Goal: Task Accomplishment & Management: Complete application form

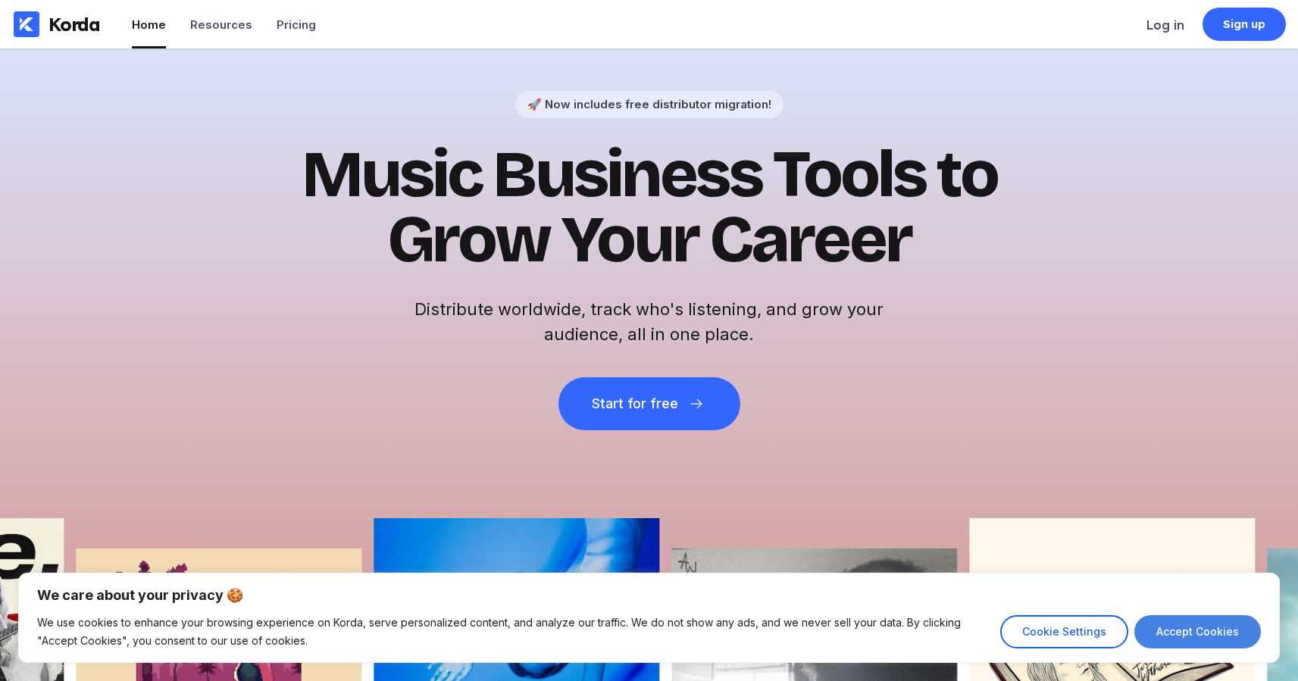
click at [1189, 635] on button "Accept Cookies" at bounding box center [1197, 631] width 127 height 33
checkbox input "true"
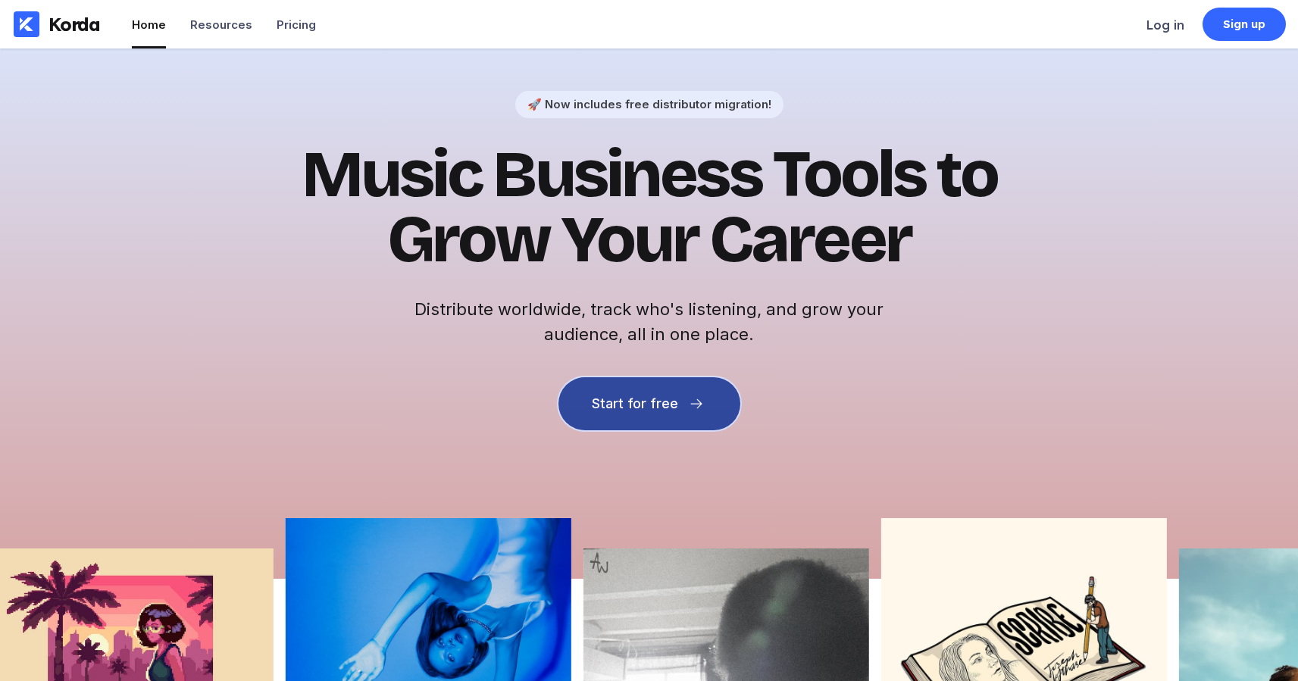
click at [577, 397] on button "Start for free" at bounding box center [649, 403] width 182 height 53
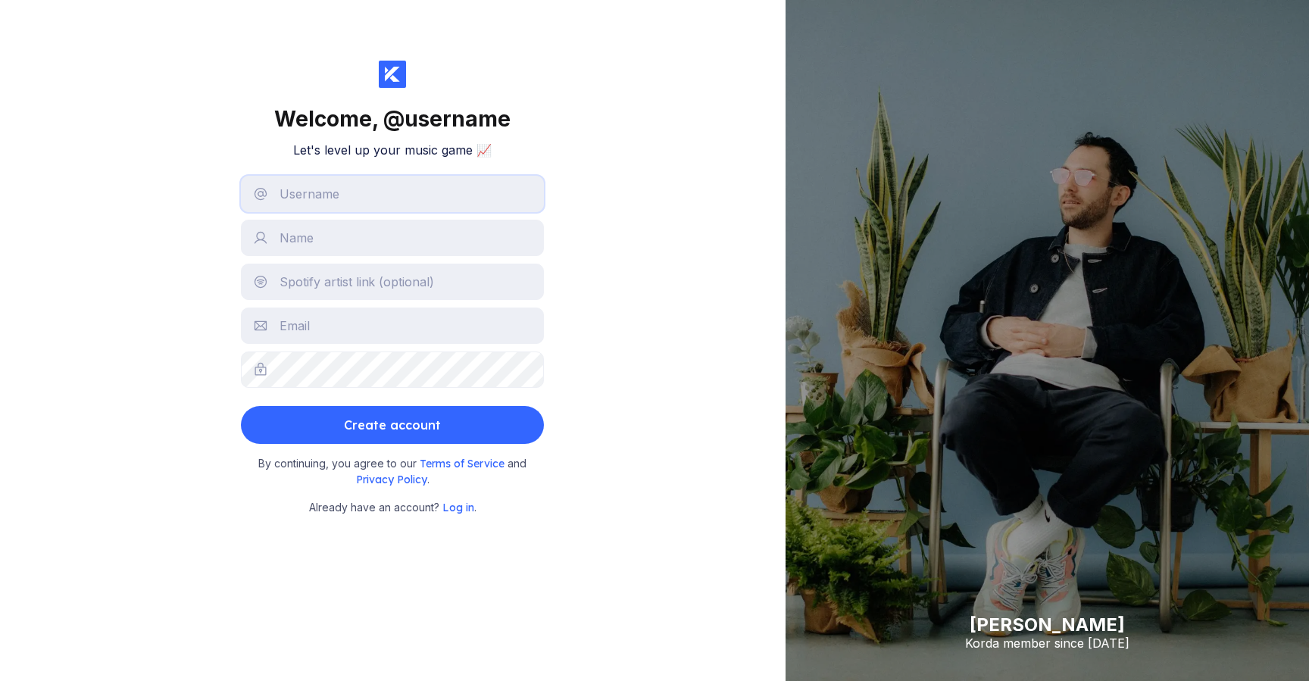
click at [342, 197] on input "text" at bounding box center [392, 194] width 303 height 36
type input "@"
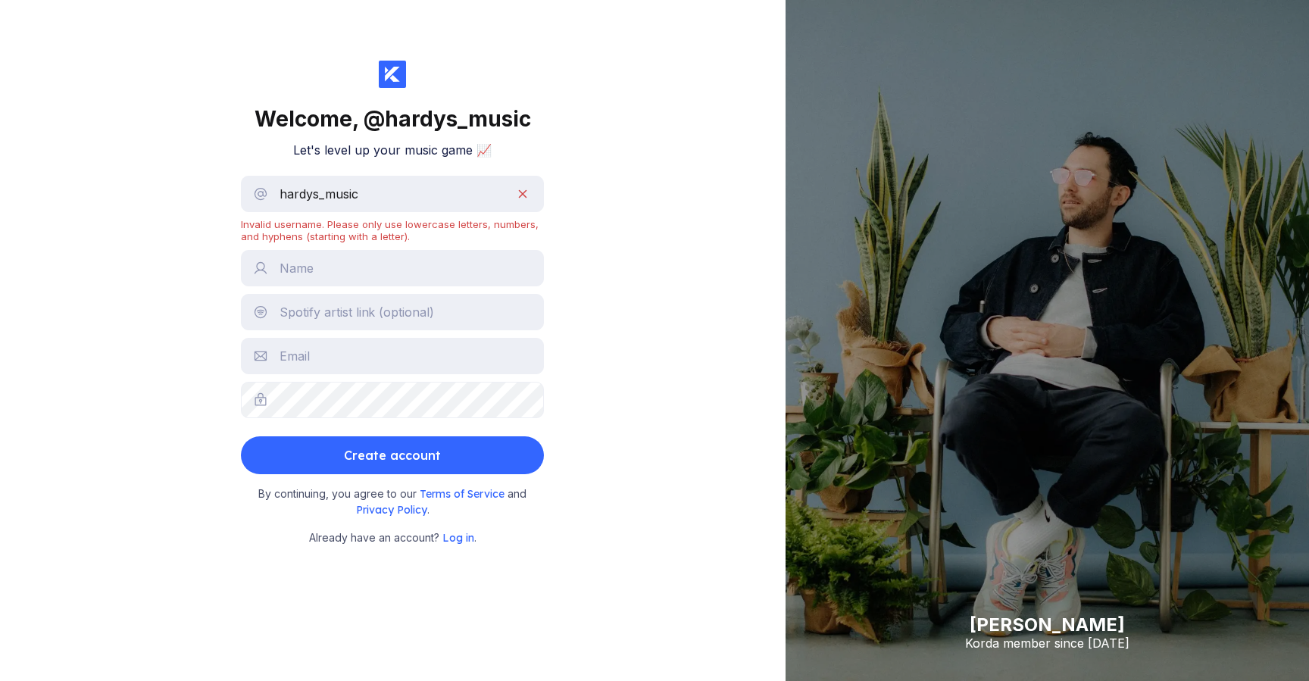
click at [158, 254] on div "Welcome, @ hardys_music Let's level up your music game 📈 hardys_music Invalid u…" at bounding box center [393, 340] width 786 height 681
drag, startPoint x: 381, startPoint y: 191, endPoint x: 320, endPoint y: 192, distance: 61.4
click at [320, 192] on input "hardys_music" at bounding box center [392, 194] width 303 height 36
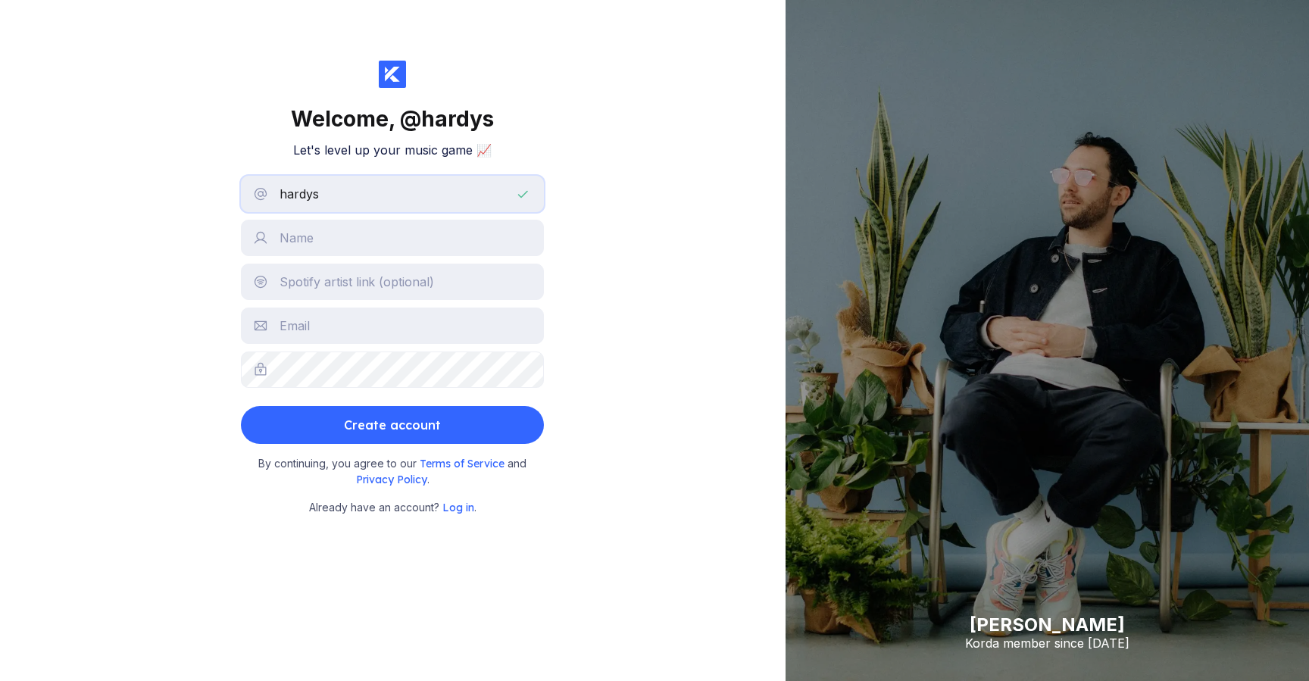
type input "hardys"
click at [138, 196] on div "Welcome, @ hardys Let's level up your music game 📈 hardys Create account By con…" at bounding box center [393, 340] width 786 height 681
click at [323, 235] on input "text" at bounding box center [392, 238] width 303 height 36
type input "[PERSON_NAME]"
click at [295, 283] on input "text" at bounding box center [392, 282] width 303 height 36
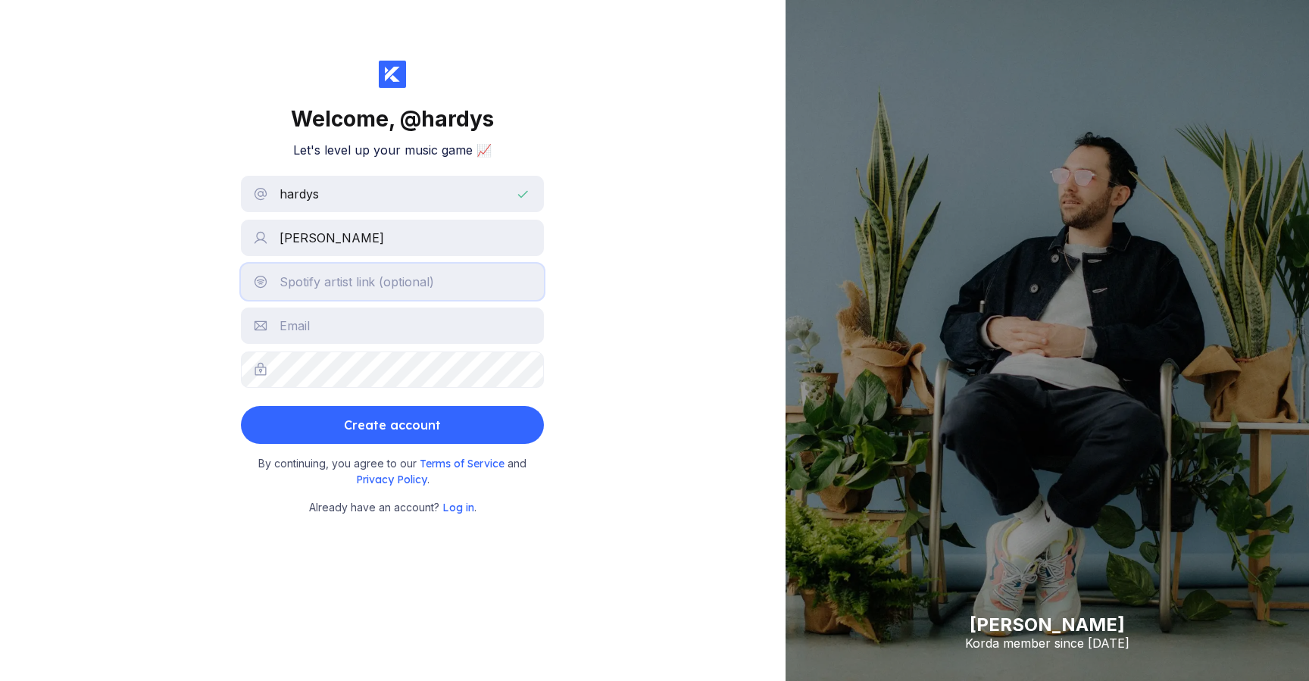
paste input "[URL][DOMAIN_NAME]"
type input "[URL][DOMAIN_NAME]"
click at [378, 327] on input "text" at bounding box center [392, 326] width 303 height 36
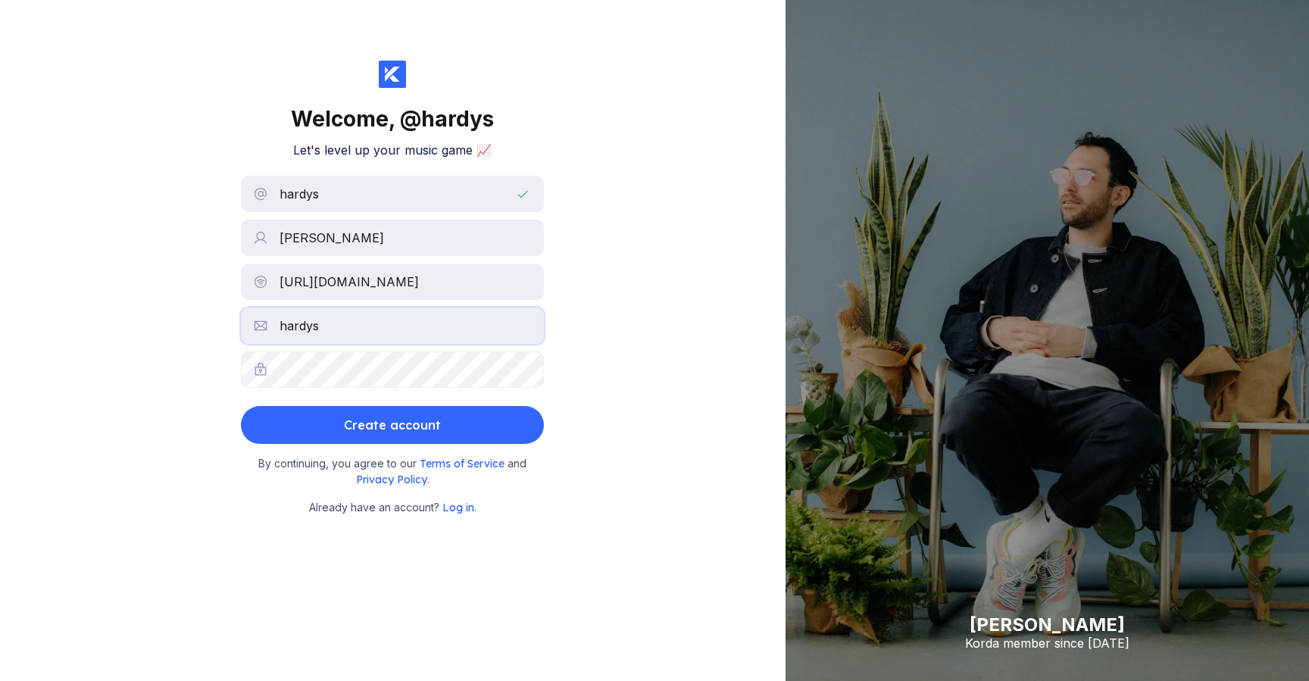
type input "[DOMAIN_NAME][EMAIL_ADDRESS][DOMAIN_NAME]"
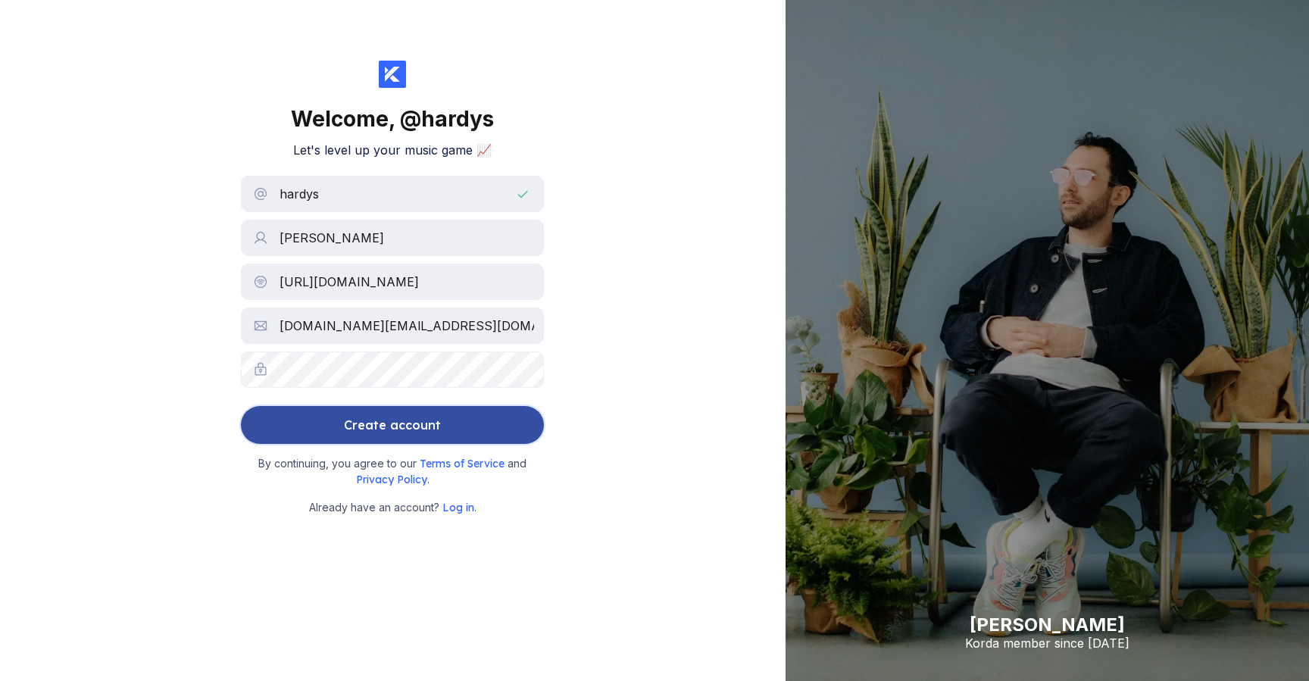
click at [402, 420] on div "Create account" at bounding box center [392, 425] width 97 height 30
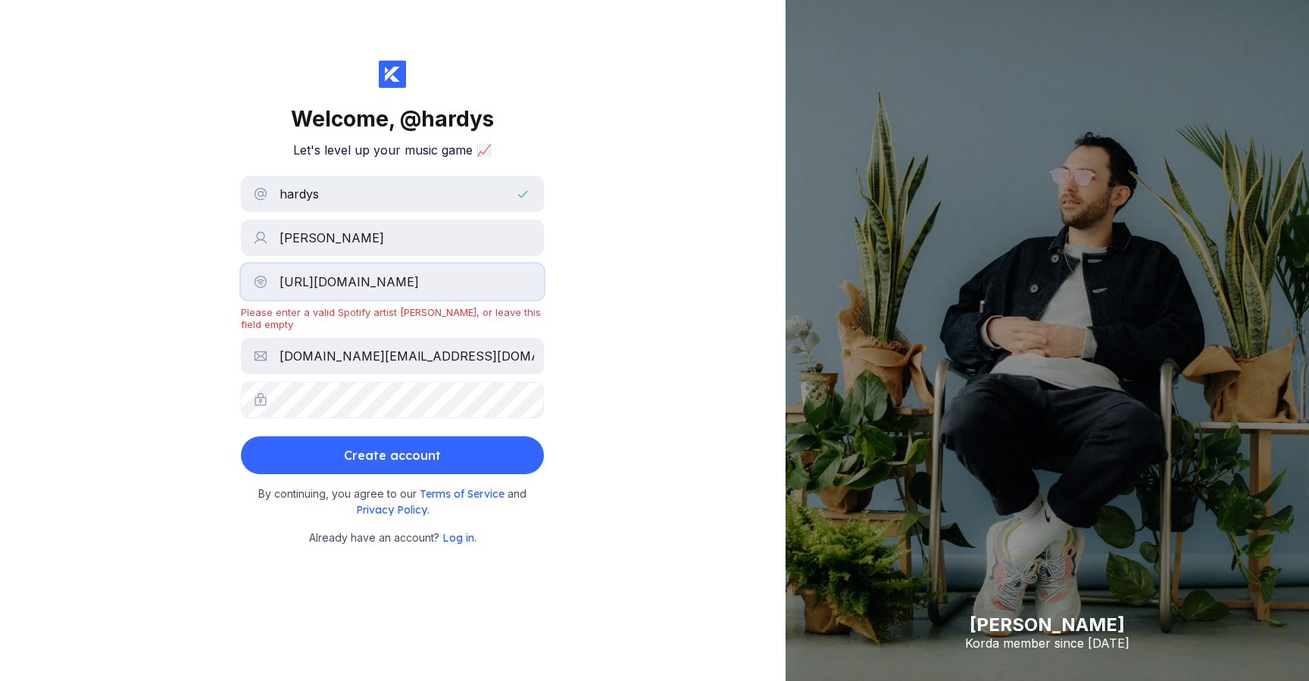
click at [422, 292] on input "[URL][DOMAIN_NAME]" at bounding box center [392, 282] width 303 height 36
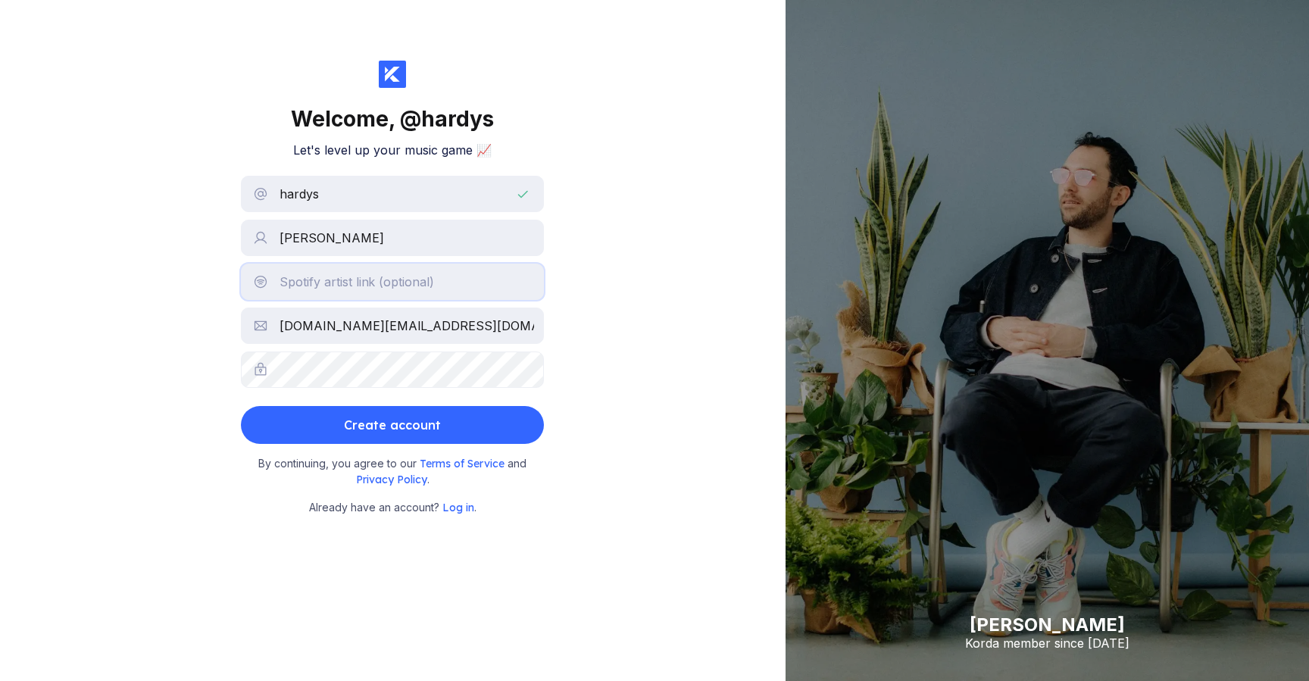
scroll to position [0, 0]
paste input "[URL][DOMAIN_NAME]"
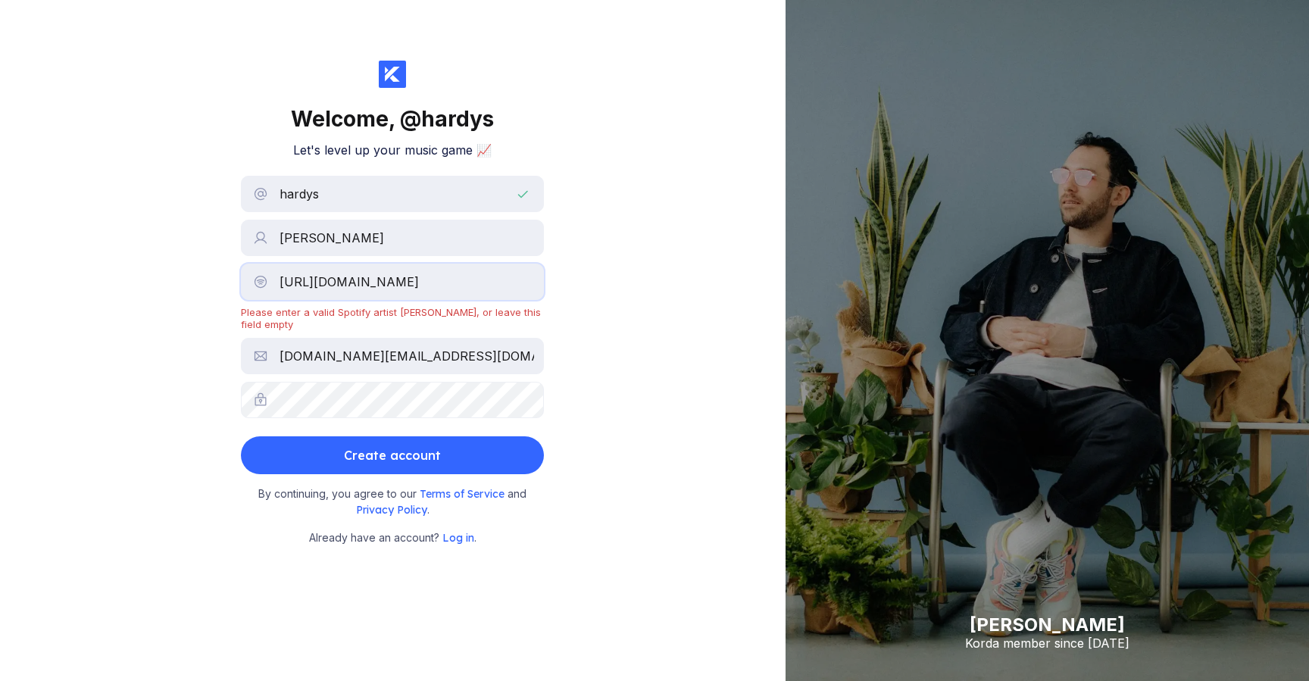
type input "[URL][DOMAIN_NAME]"
click at [640, 338] on div "Welcome, @ hardys Let's level up your music game 📈 hardys [PERSON_NAME] [URL][D…" at bounding box center [393, 340] width 786 height 681
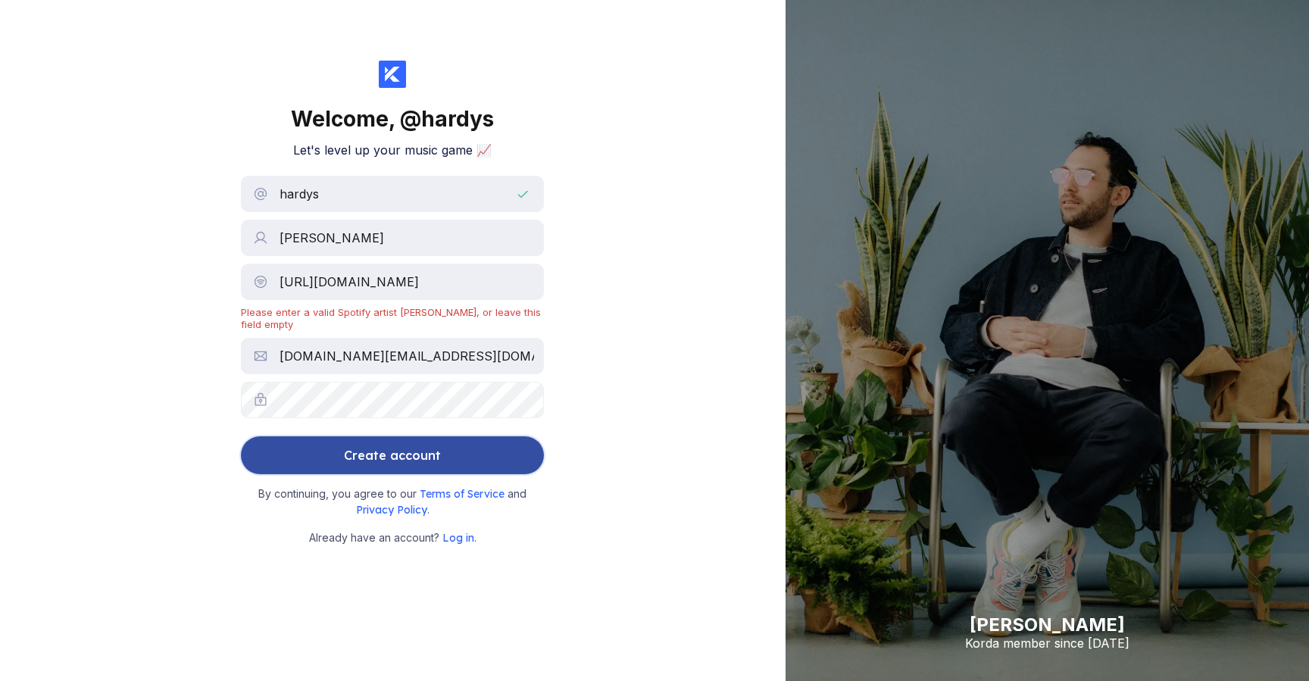
click at [483, 447] on button "Create account" at bounding box center [392, 455] width 303 height 38
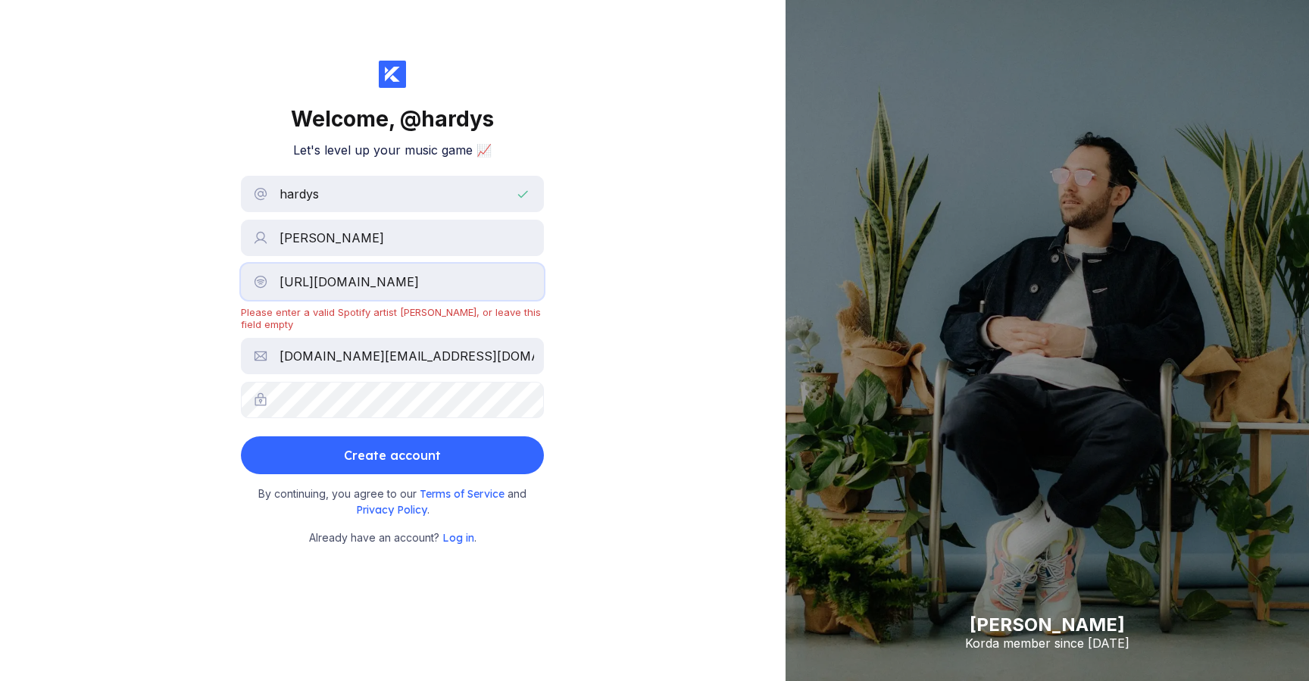
click at [427, 280] on input "[URL][DOMAIN_NAME]" at bounding box center [392, 282] width 303 height 36
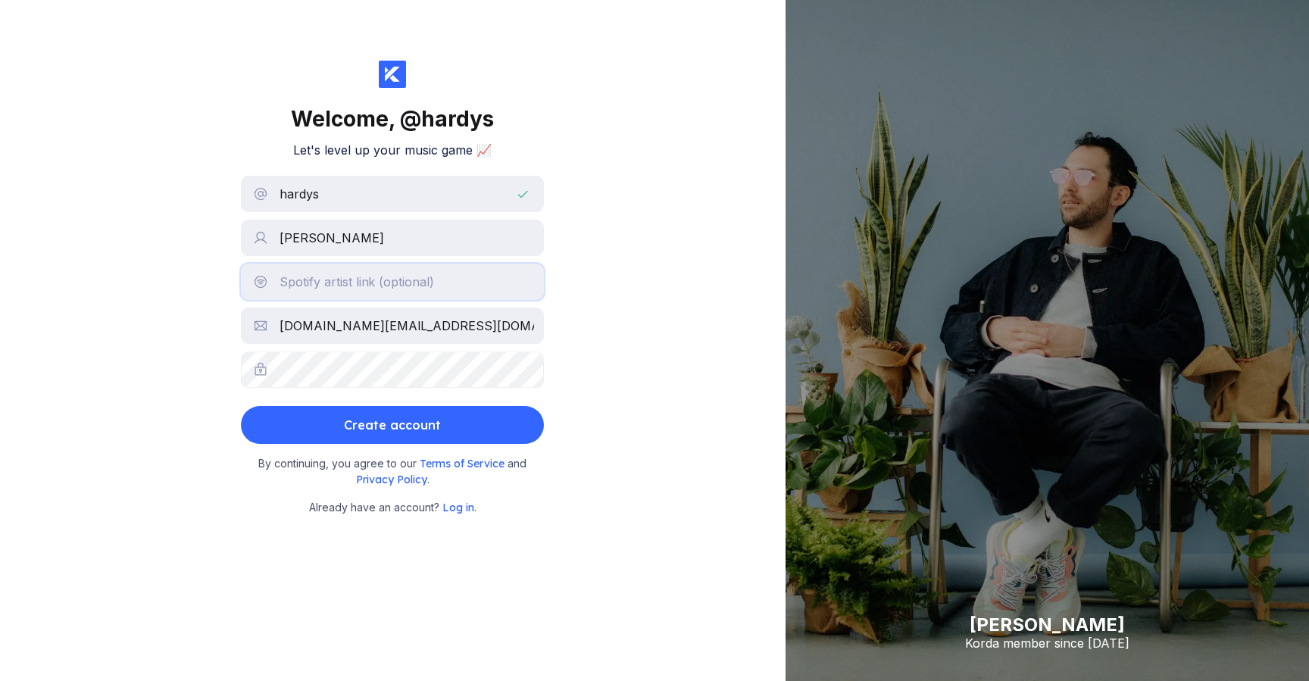
scroll to position [0, 0]
paste input "[URL][DOMAIN_NAME]"
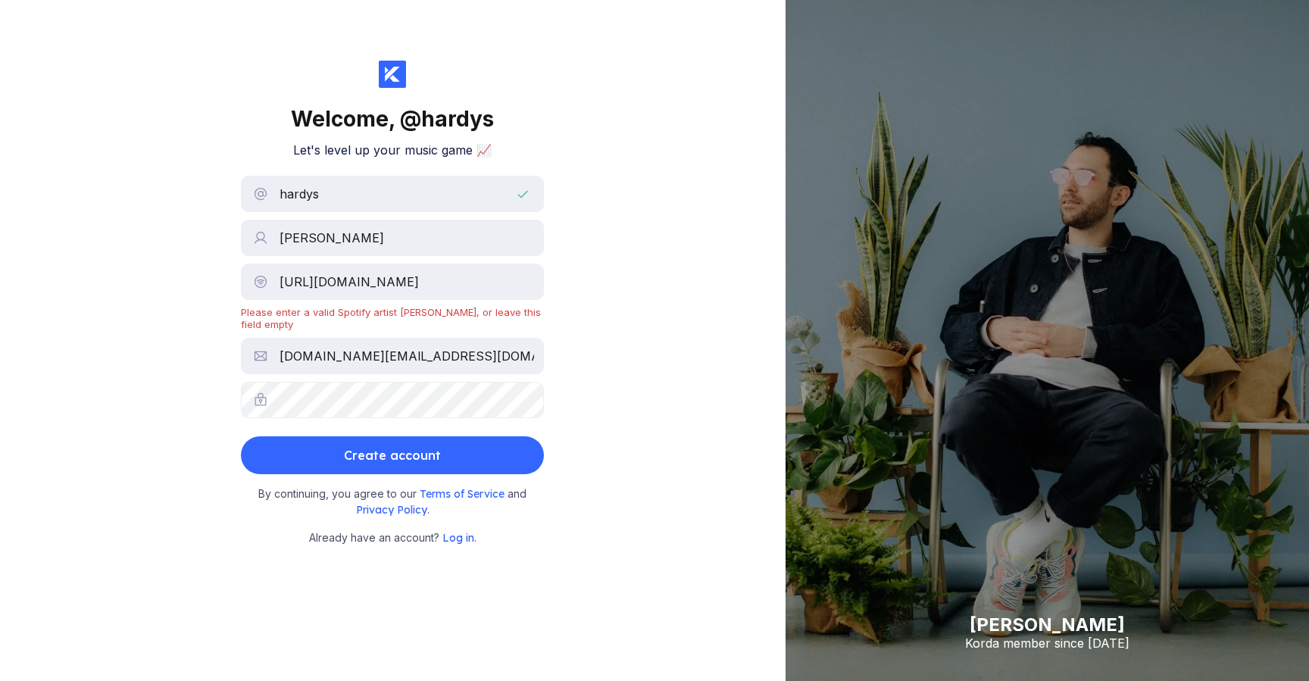
click at [594, 282] on div "Welcome, @ hardys Let's level up your music game 📈 hardys [PERSON_NAME] [URL][D…" at bounding box center [393, 340] width 786 height 681
drag, startPoint x: 430, startPoint y: 280, endPoint x: 504, endPoint y: 282, distance: 73.5
click at [504, 282] on input "[URL][DOMAIN_NAME]" at bounding box center [392, 282] width 303 height 36
click at [476, 280] on input "[URL][DOMAIN_NAME]" at bounding box center [392, 282] width 303 height 36
click at [453, 282] on input "[URL][DOMAIN_NAME]" at bounding box center [392, 282] width 303 height 36
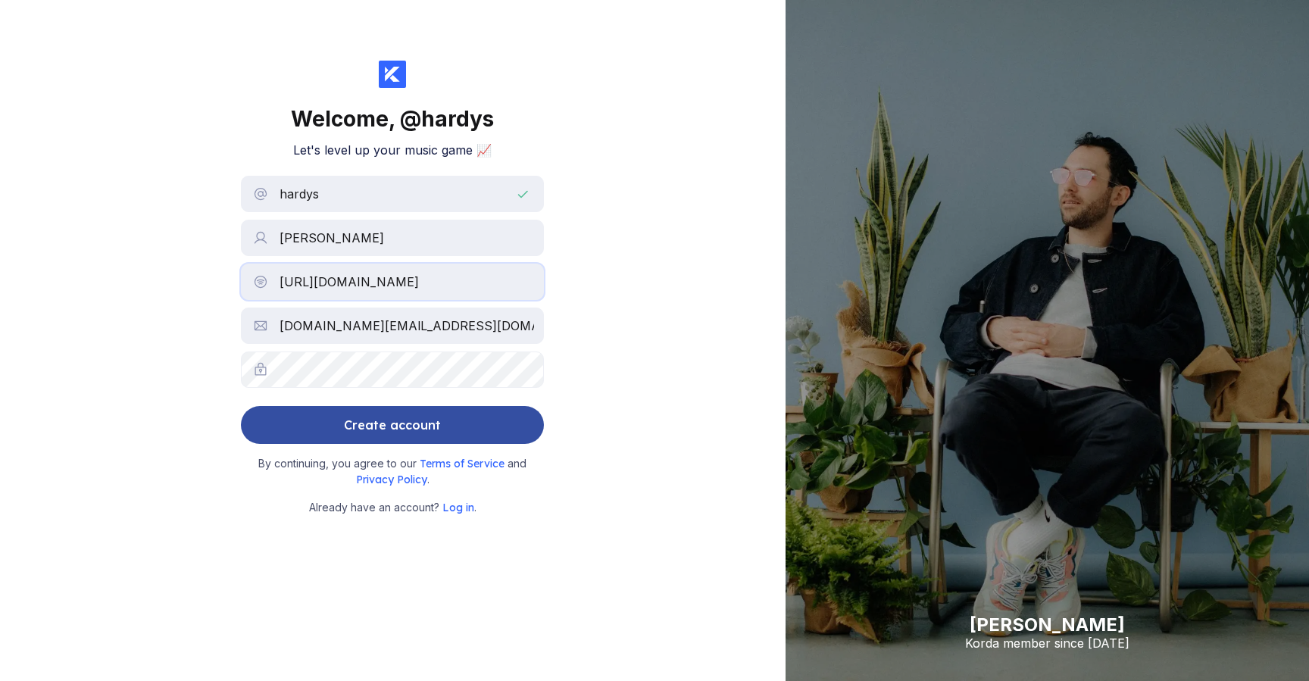
type input "[URL][DOMAIN_NAME]"
click at [461, 430] on button "Create account" at bounding box center [392, 425] width 303 height 38
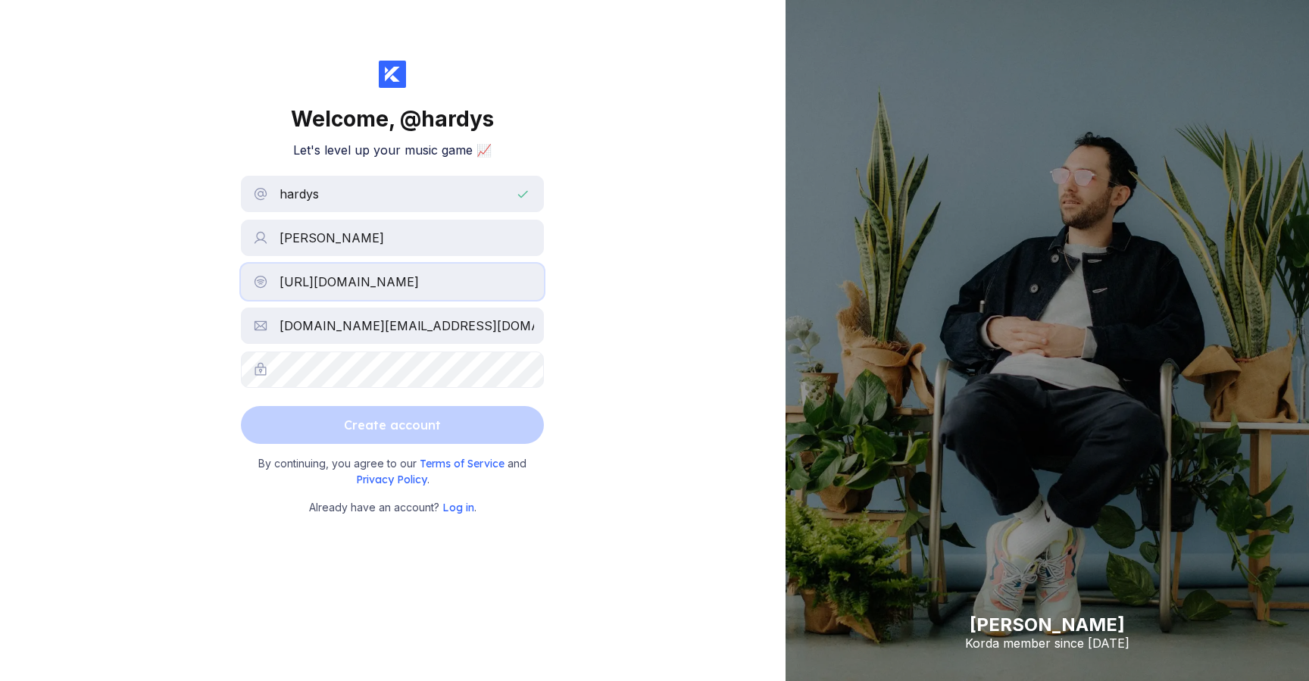
click at [450, 289] on input "[URL][DOMAIN_NAME]" at bounding box center [392, 282] width 303 height 36
